Goal: Communication & Community: Answer question/provide support

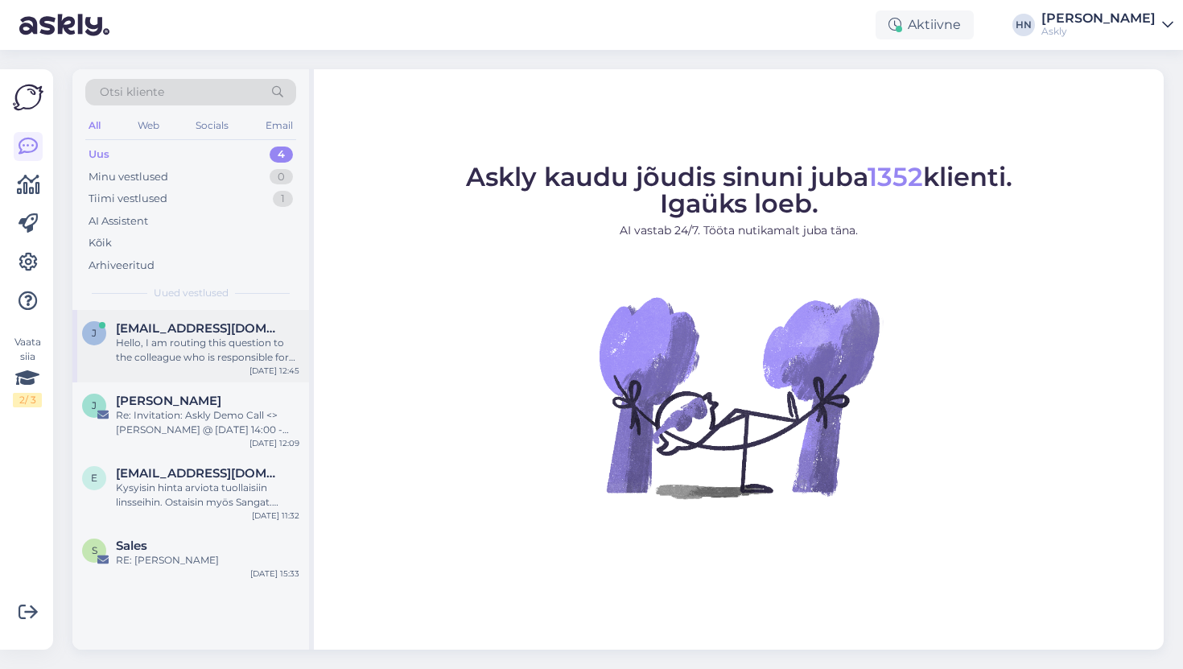
click at [112, 329] on div "j jur33@yandex.com Hello, I am routing this question to the colleague who is re…" at bounding box center [190, 342] width 217 height 43
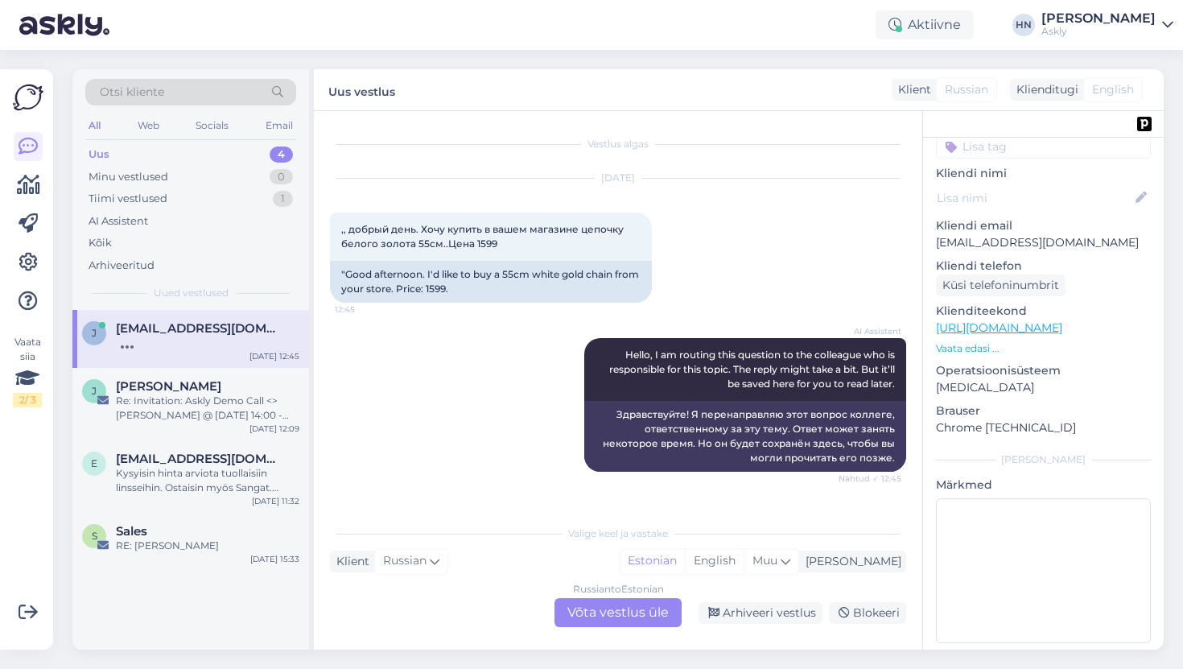
scroll to position [84, 0]
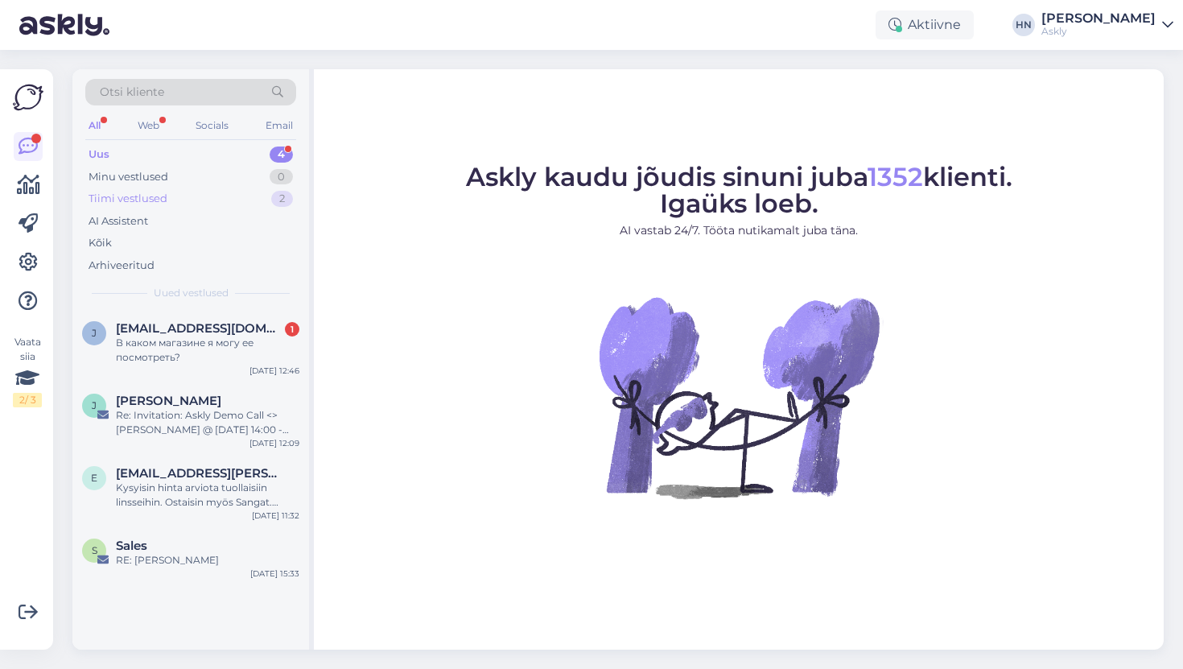
click at [256, 204] on div "Tiimi vestlused 2" at bounding box center [190, 198] width 211 height 23
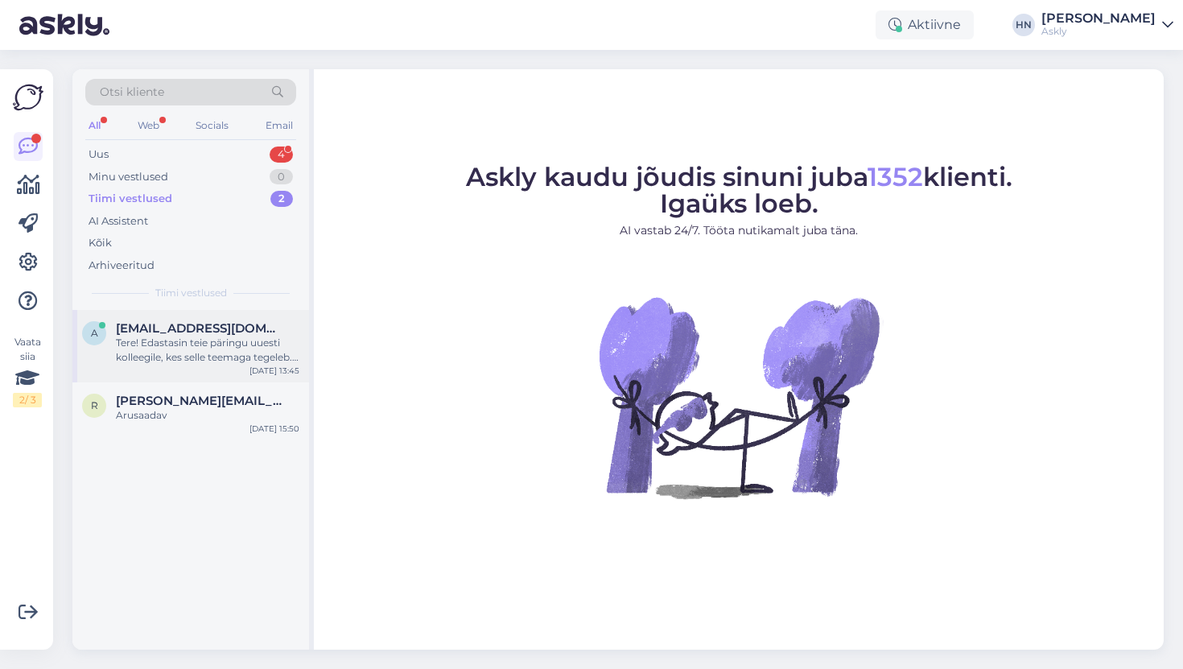
click at [203, 333] on div "asd@asd.ee" at bounding box center [207, 328] width 183 height 14
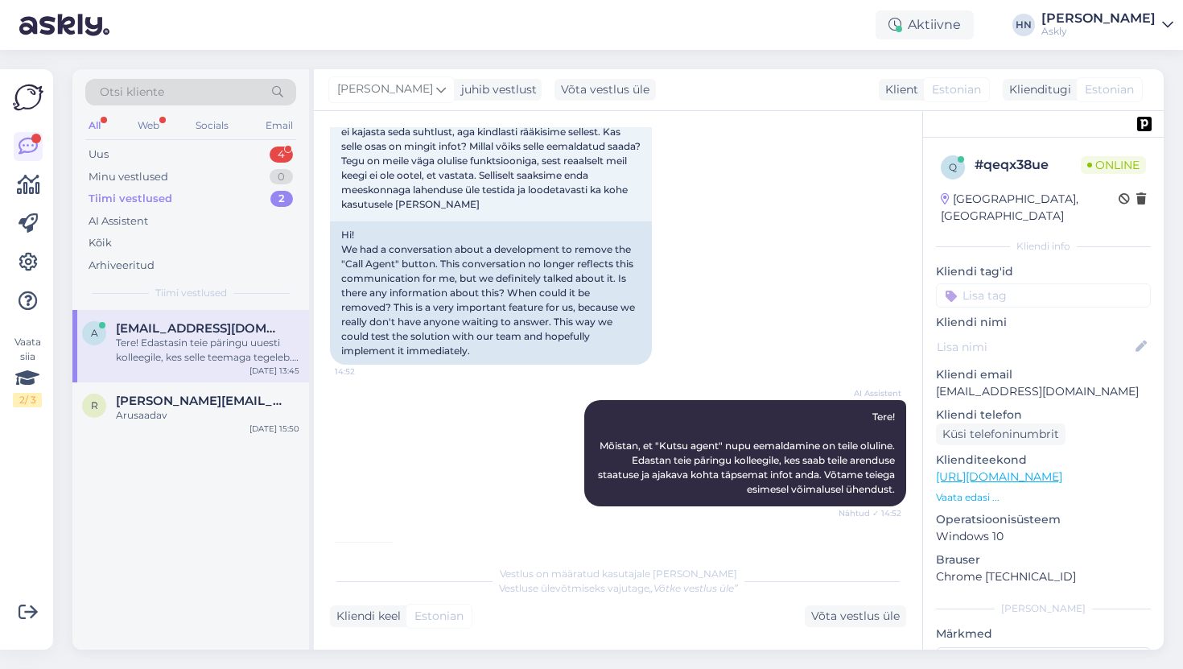
scroll to position [8904, 0]
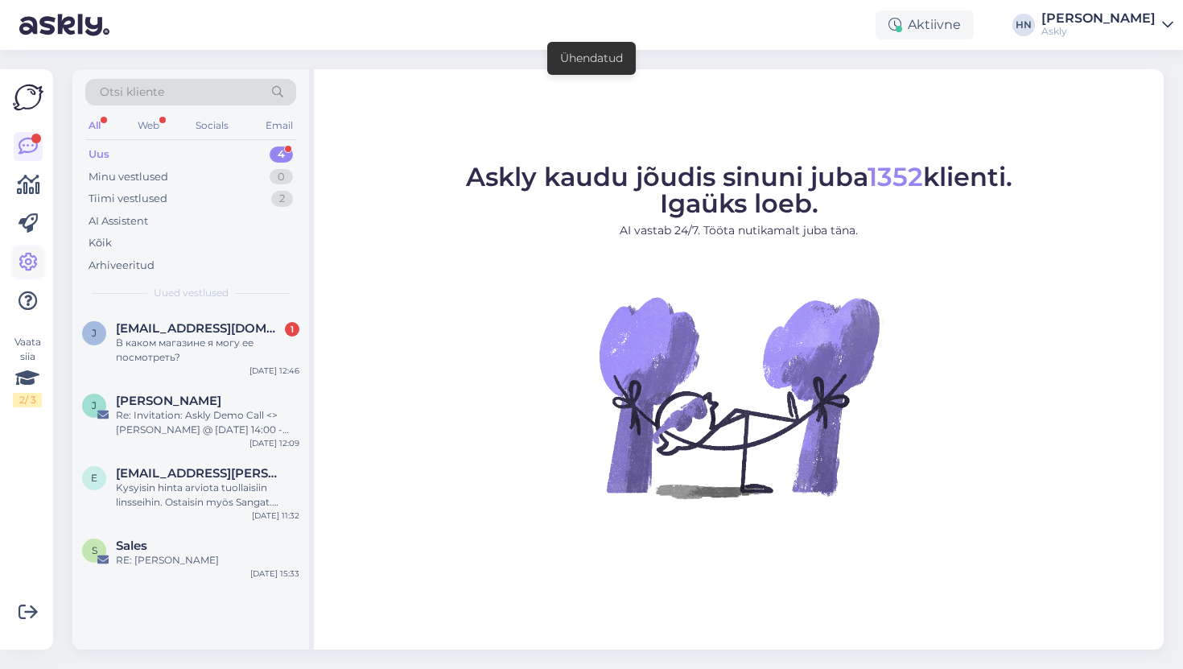
click at [22, 253] on icon at bounding box center [28, 262] width 19 height 19
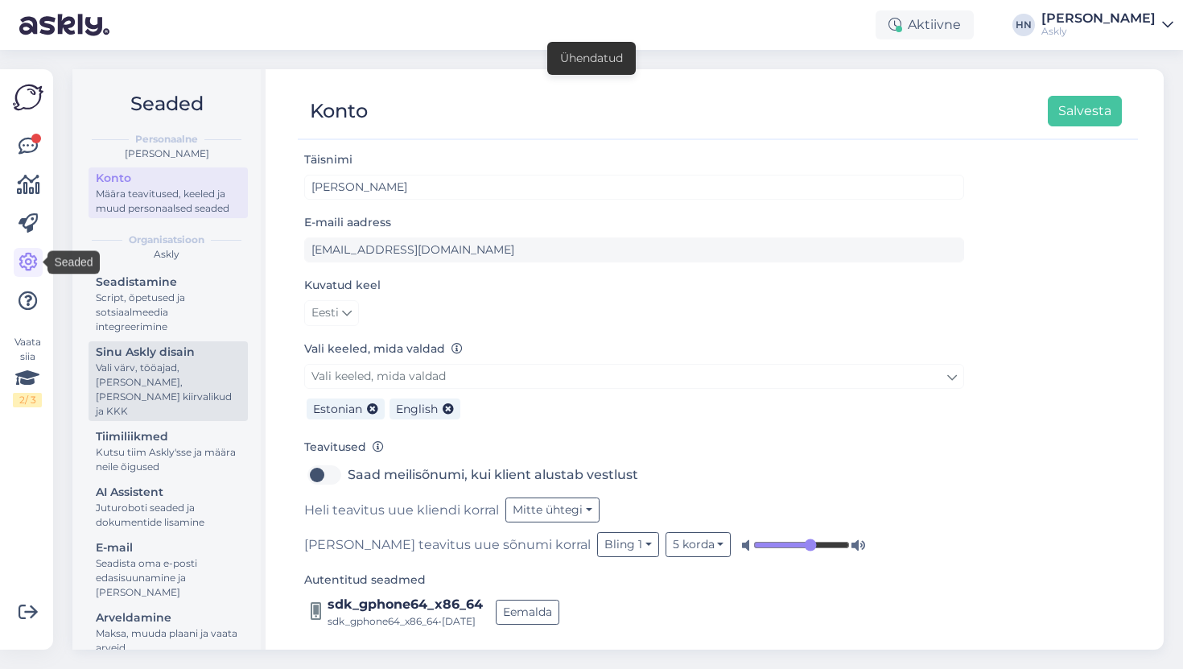
click at [142, 345] on div "Sinu Askly disain" at bounding box center [168, 352] width 145 height 17
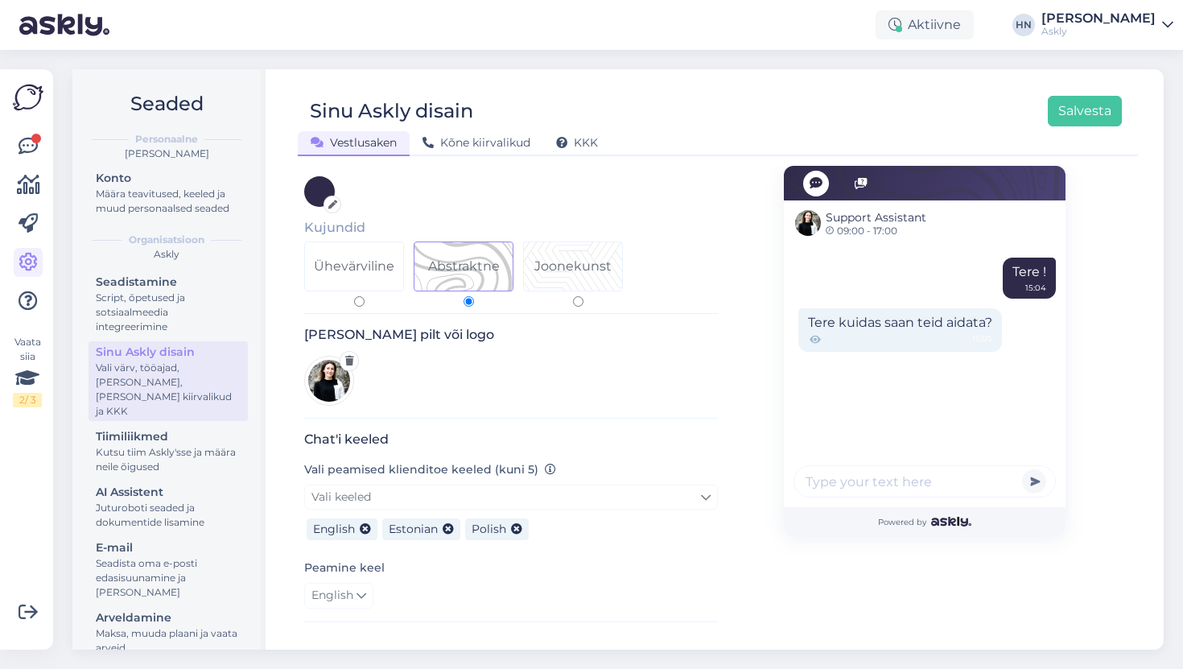
scroll to position [93, 0]
click at [270, 553] on div "Seaded Personaalne Hans Niinemäe Konto Määra teavitused, keeled ja muud persona…" at bounding box center [617, 359] width 1091 height 580
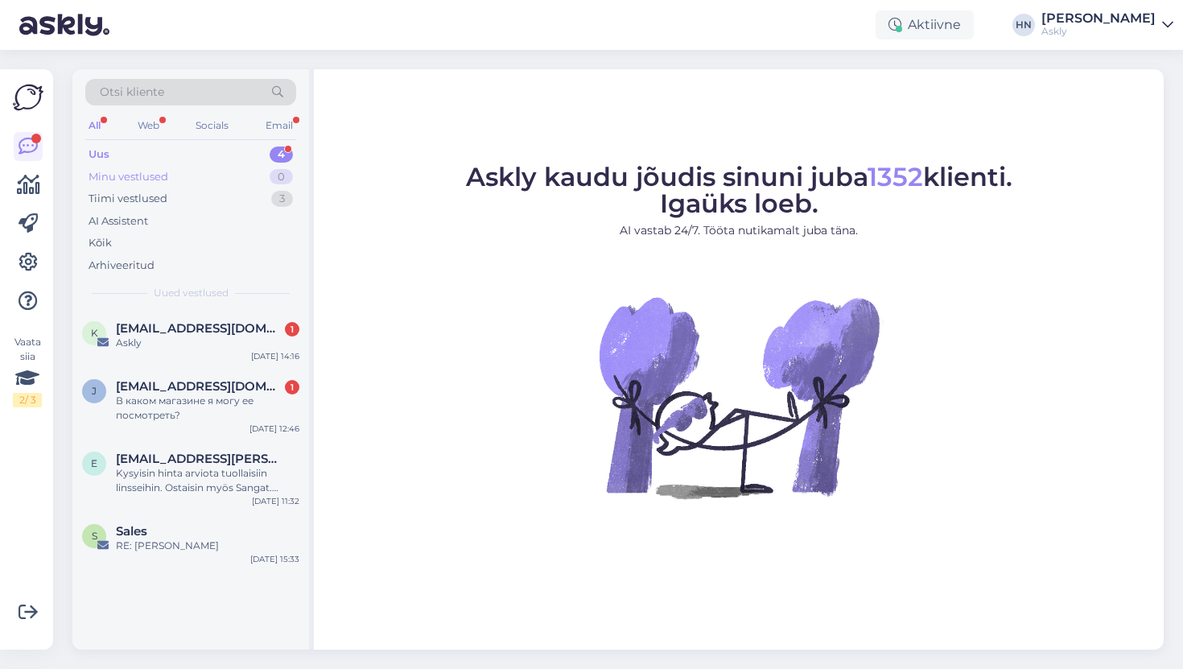
click at [175, 184] on div "Minu vestlused 0" at bounding box center [190, 177] width 211 height 23
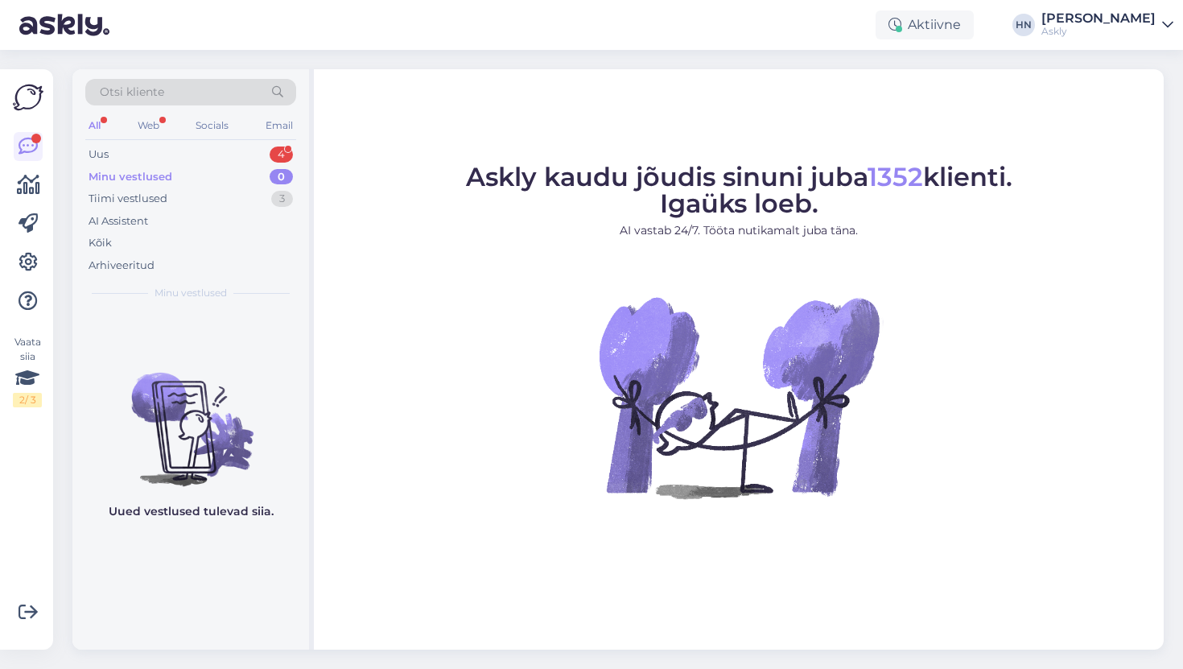
click at [173, 166] on div "Minu vestlused 0" at bounding box center [190, 177] width 211 height 23
click at [171, 159] on div "Uus 4" at bounding box center [190, 154] width 211 height 23
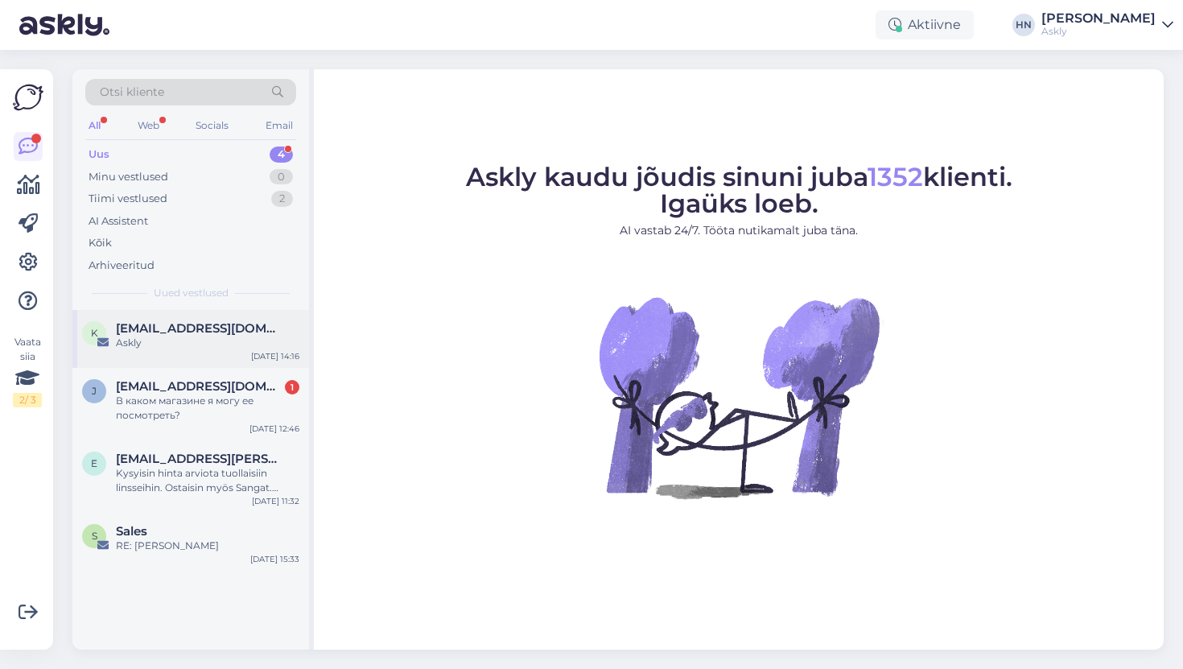
click at [200, 344] on div "Askly" at bounding box center [207, 343] width 183 height 14
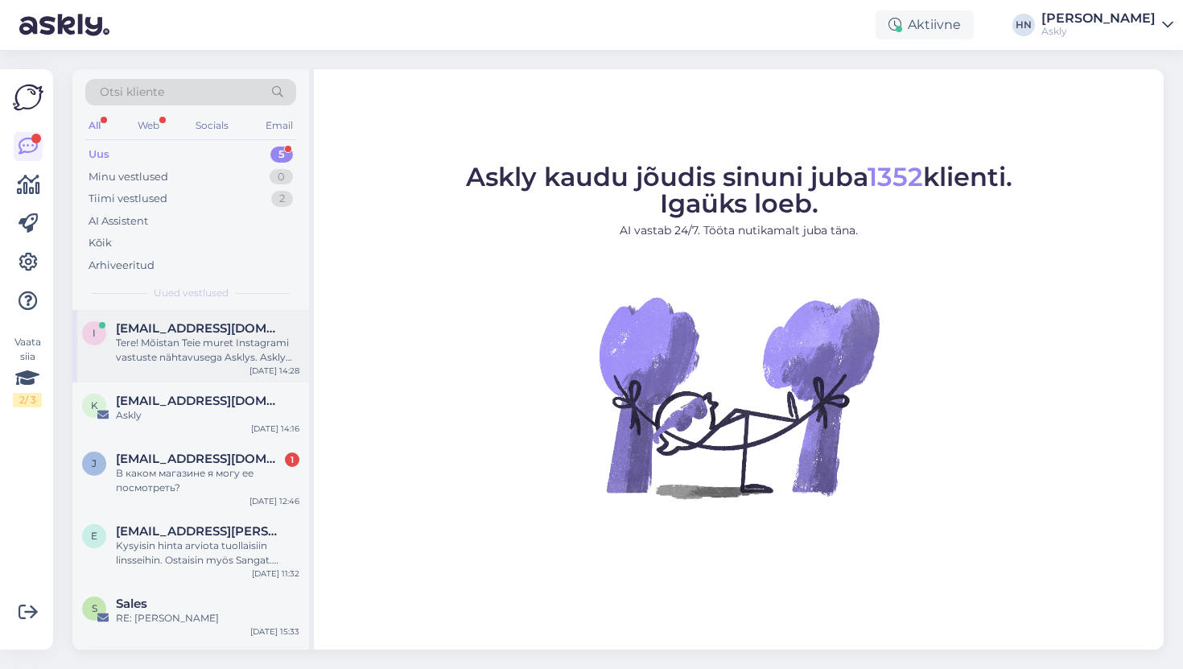
click at [236, 352] on div "Tere! Mõistan Teie muret Instagrami vastuste nähtavusega Asklys. Askly integree…" at bounding box center [207, 350] width 183 height 29
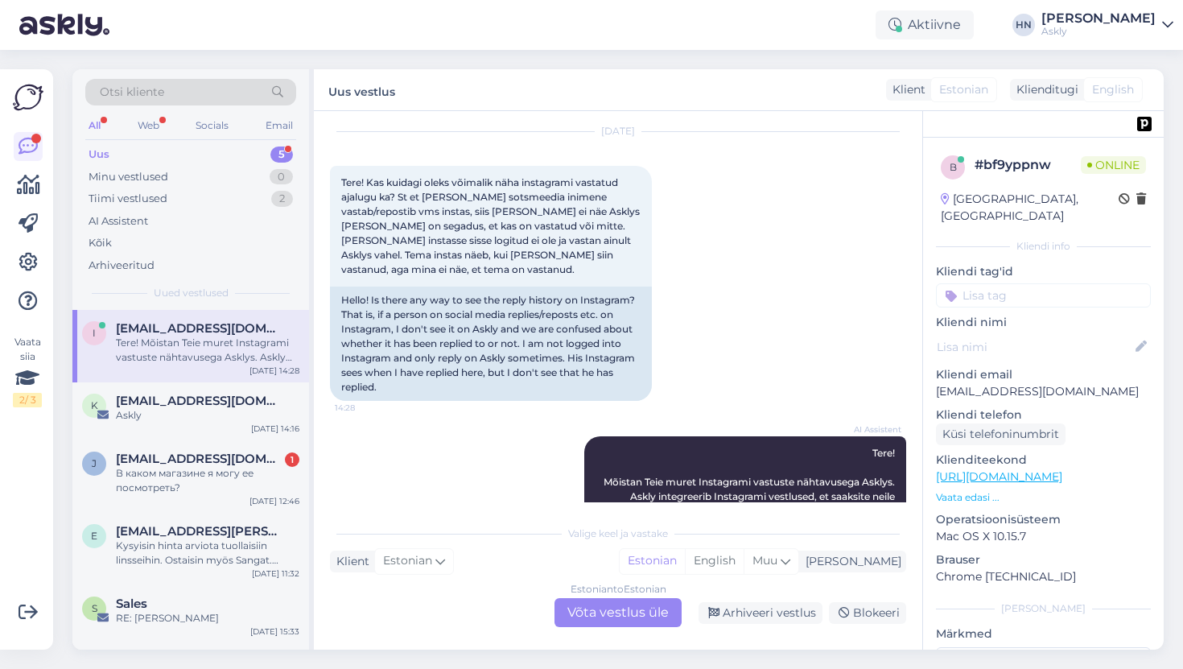
scroll to position [1965, 0]
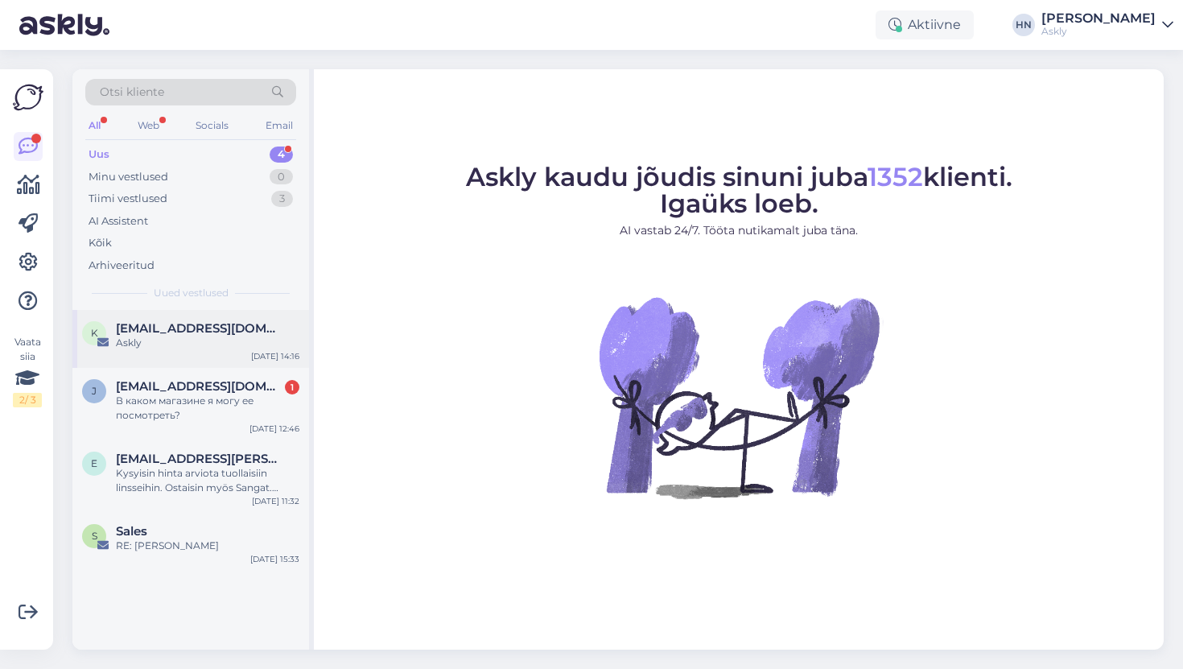
click at [160, 357] on div "k [EMAIL_ADDRESS][DOMAIN_NAME] Askly [DATE] 14:16" at bounding box center [190, 339] width 237 height 58
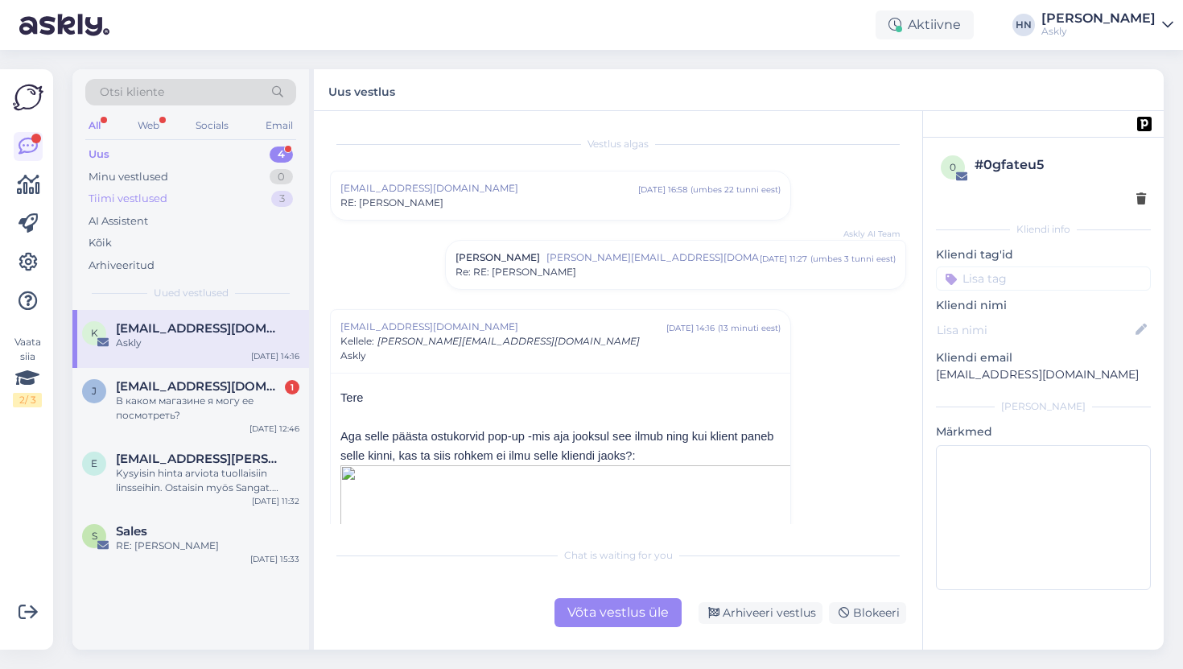
click at [212, 198] on div "Tiimi vestlused 3" at bounding box center [190, 198] width 211 height 23
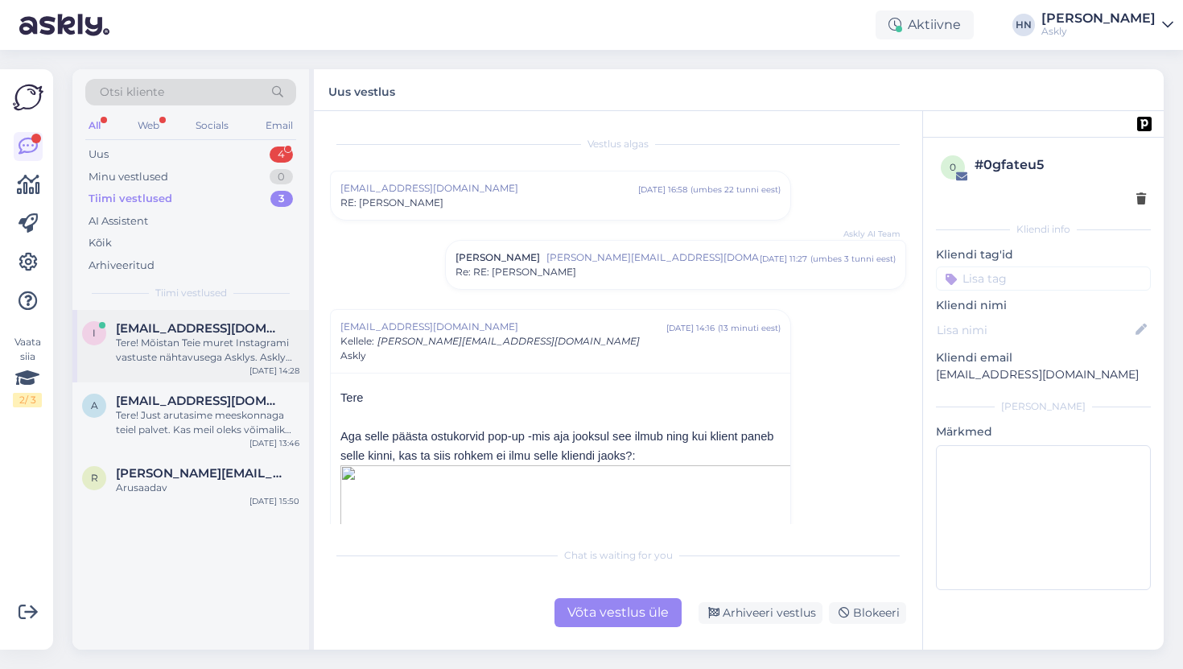
click at [172, 344] on div "Tere! Mõistan Teie muret Instagrami vastuste nähtavusega Asklys. Askly integree…" at bounding box center [207, 350] width 183 height 29
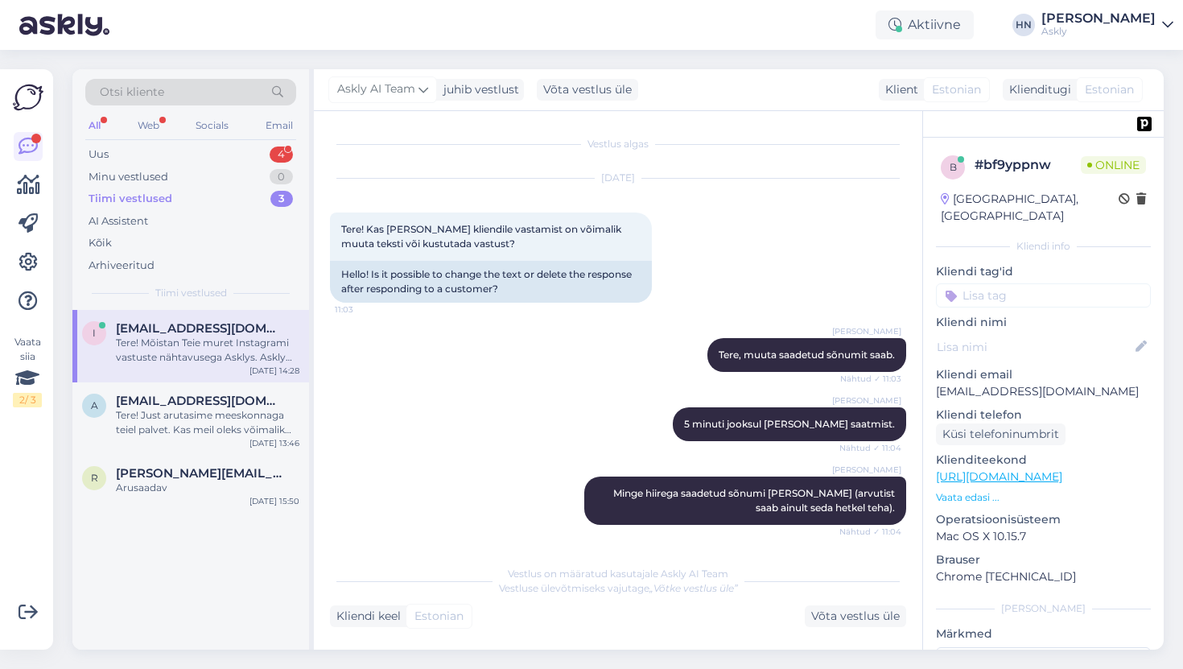
scroll to position [2031, 0]
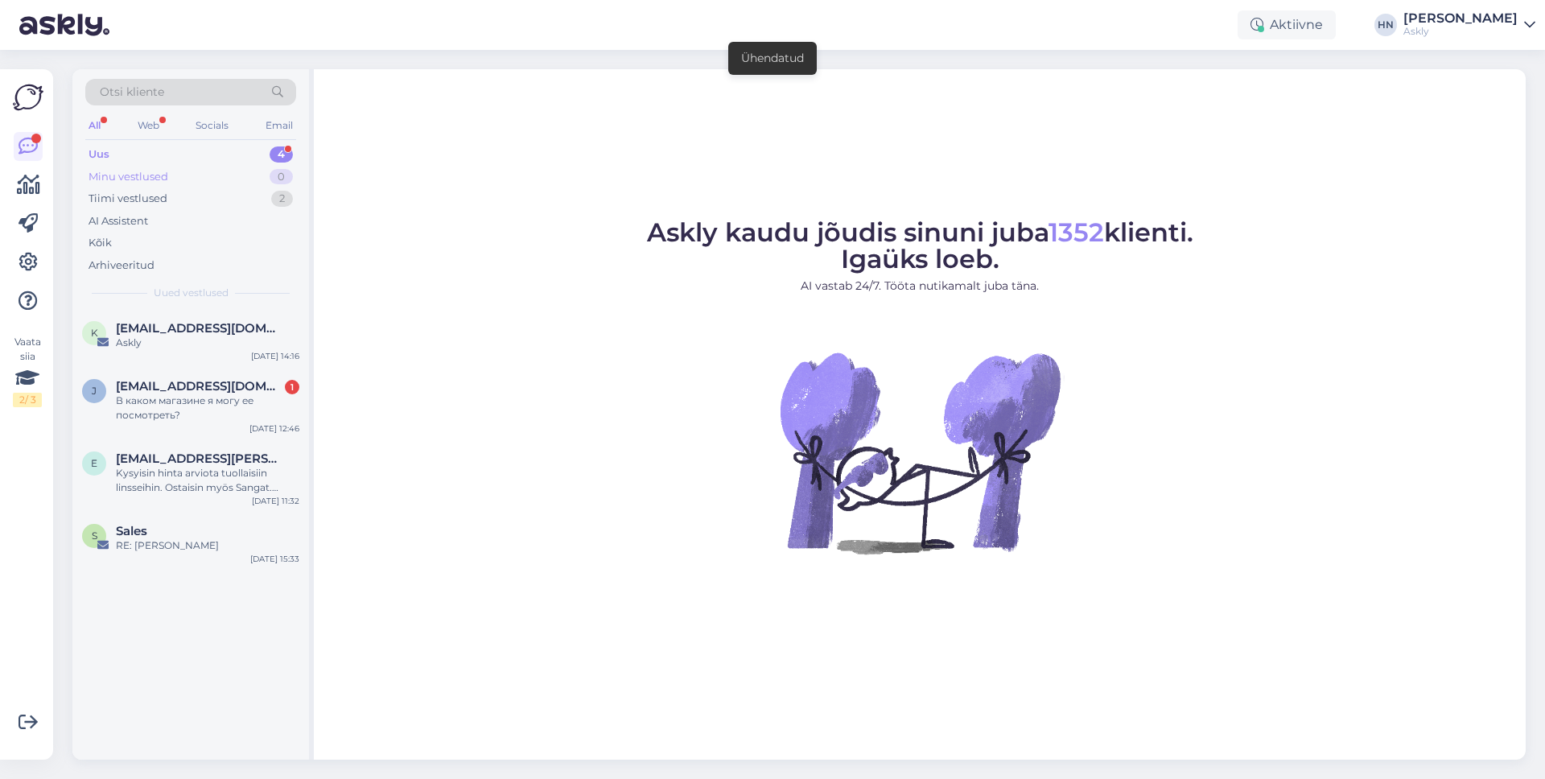
click at [267, 178] on div "Minu vestlused 0" at bounding box center [190, 177] width 211 height 23
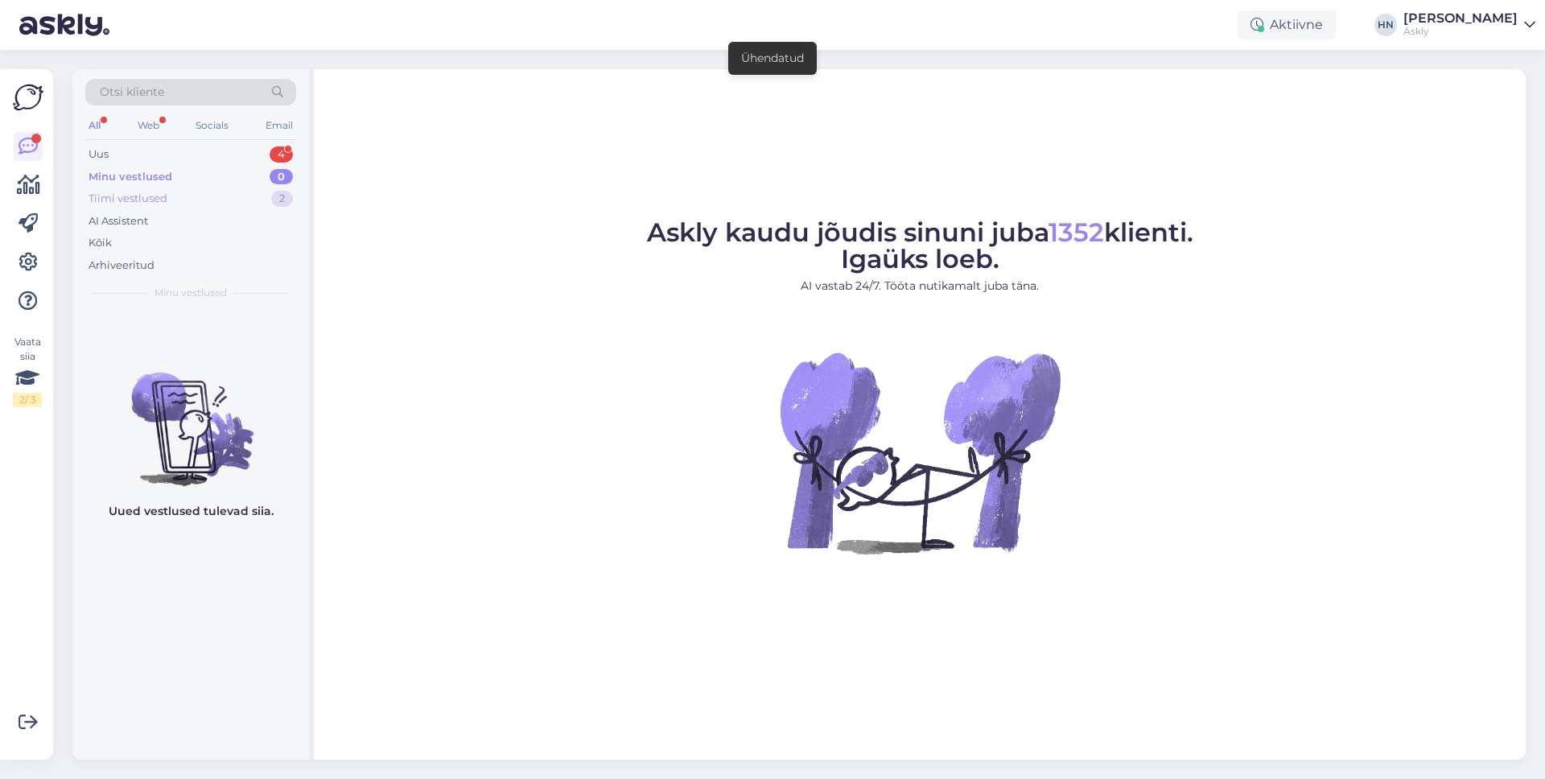
click at [257, 192] on div "Tiimi vestlused 2" at bounding box center [190, 198] width 211 height 23
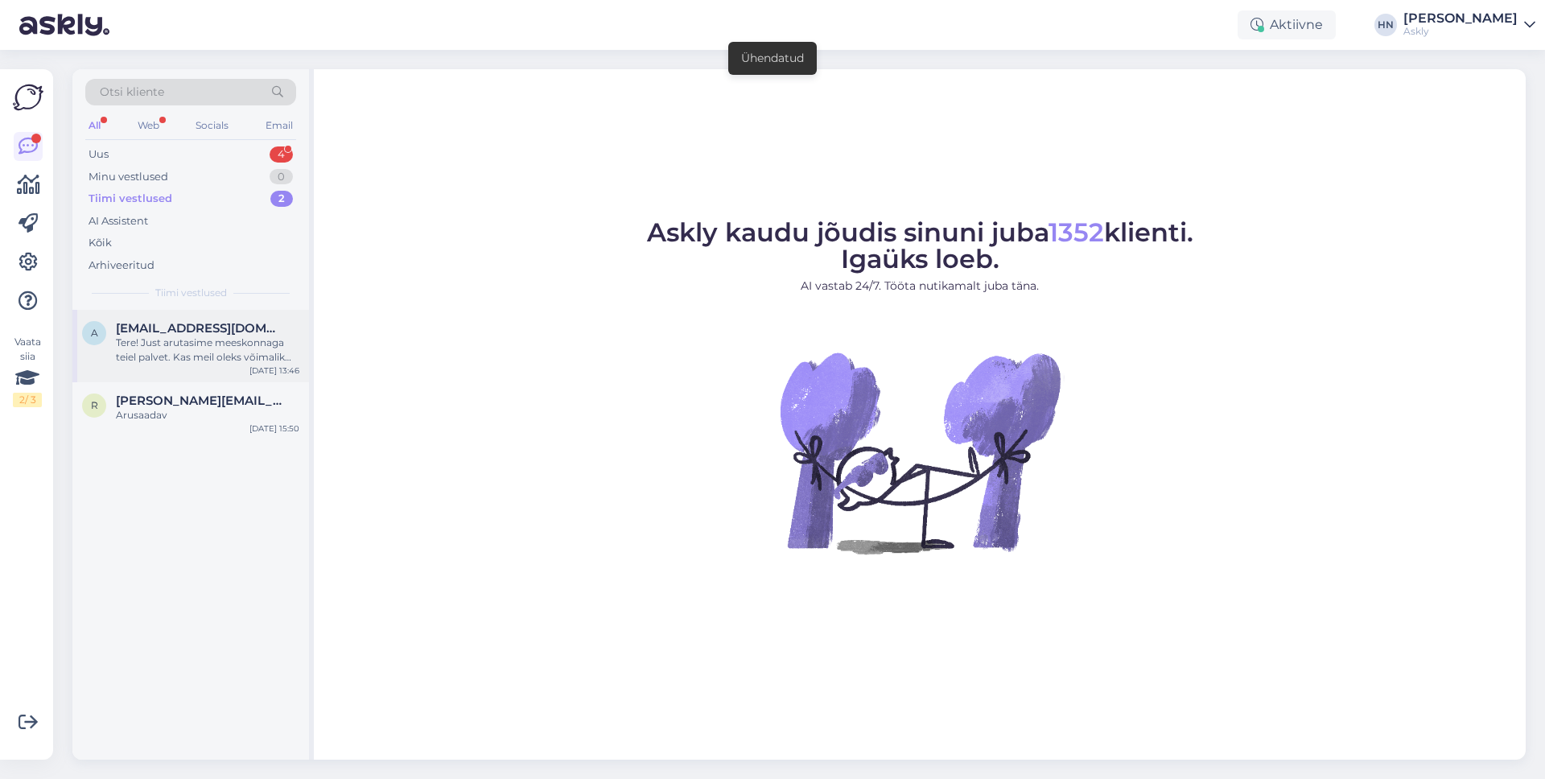
click at [202, 330] on div "[EMAIL_ADDRESS][DOMAIN_NAME]" at bounding box center [207, 328] width 183 height 14
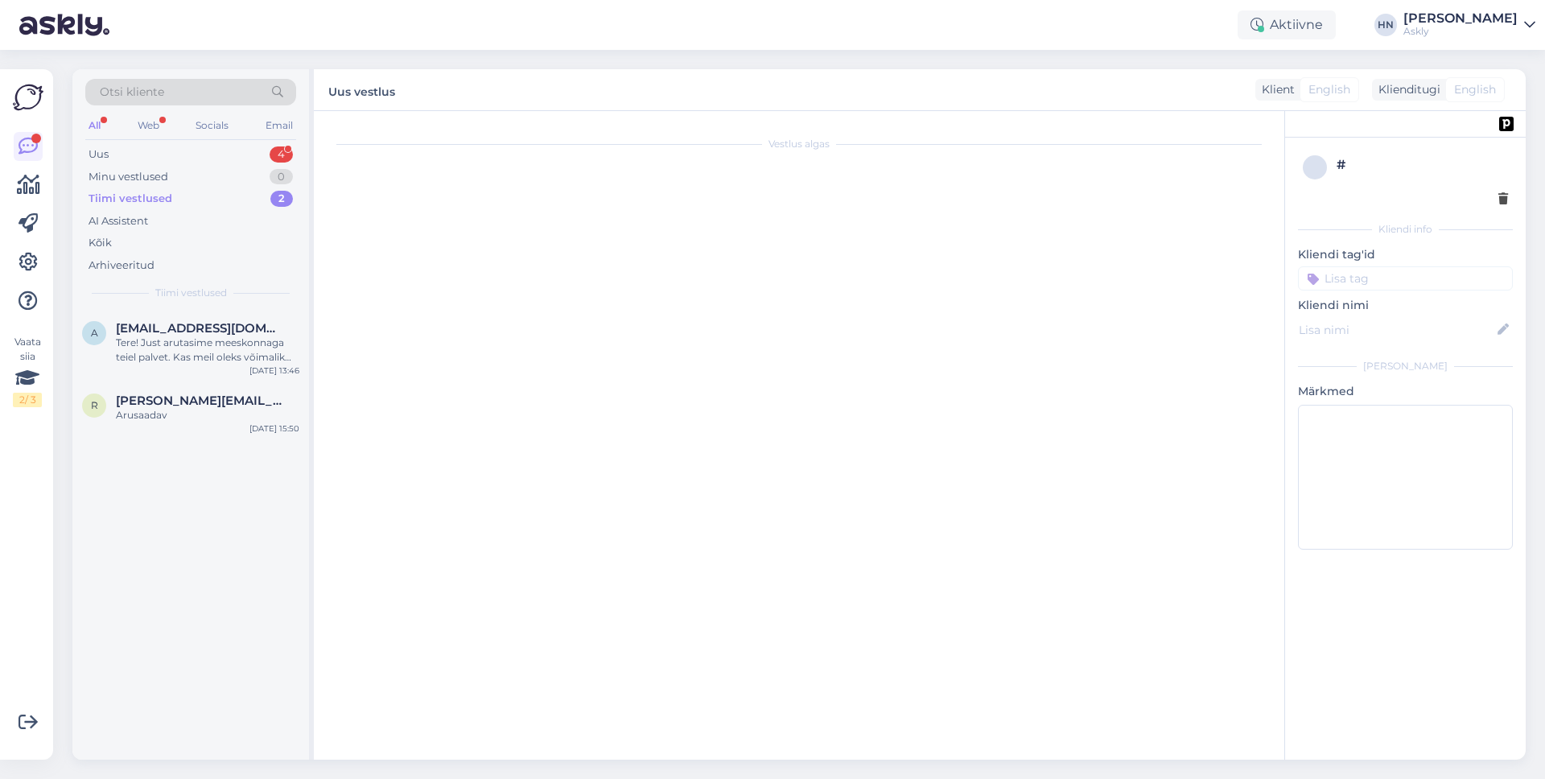
scroll to position [8822, 0]
